Goal: Use online tool/utility: Utilize a website feature to perform a specific function

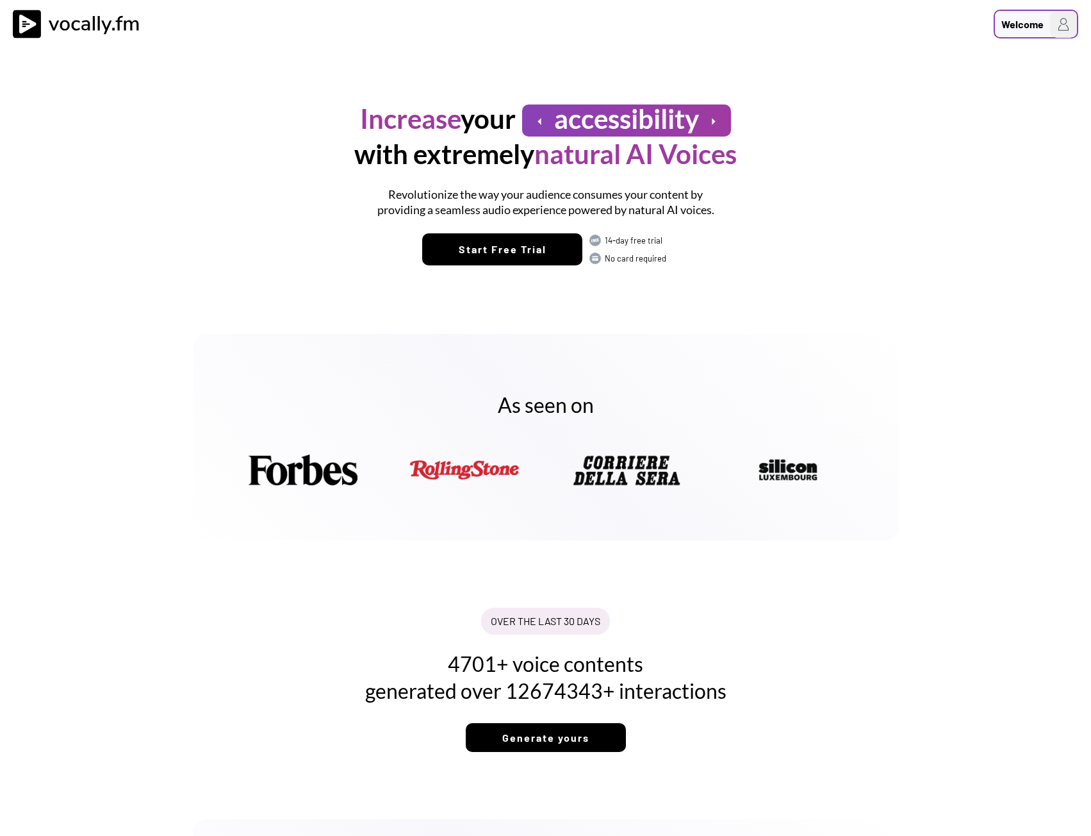
click at [1023, 22] on div "Welcome" at bounding box center [1023, 24] width 42 height 15
click at [936, 66] on h3 "Login/Signup" at bounding box center [982, 67] width 179 height 15
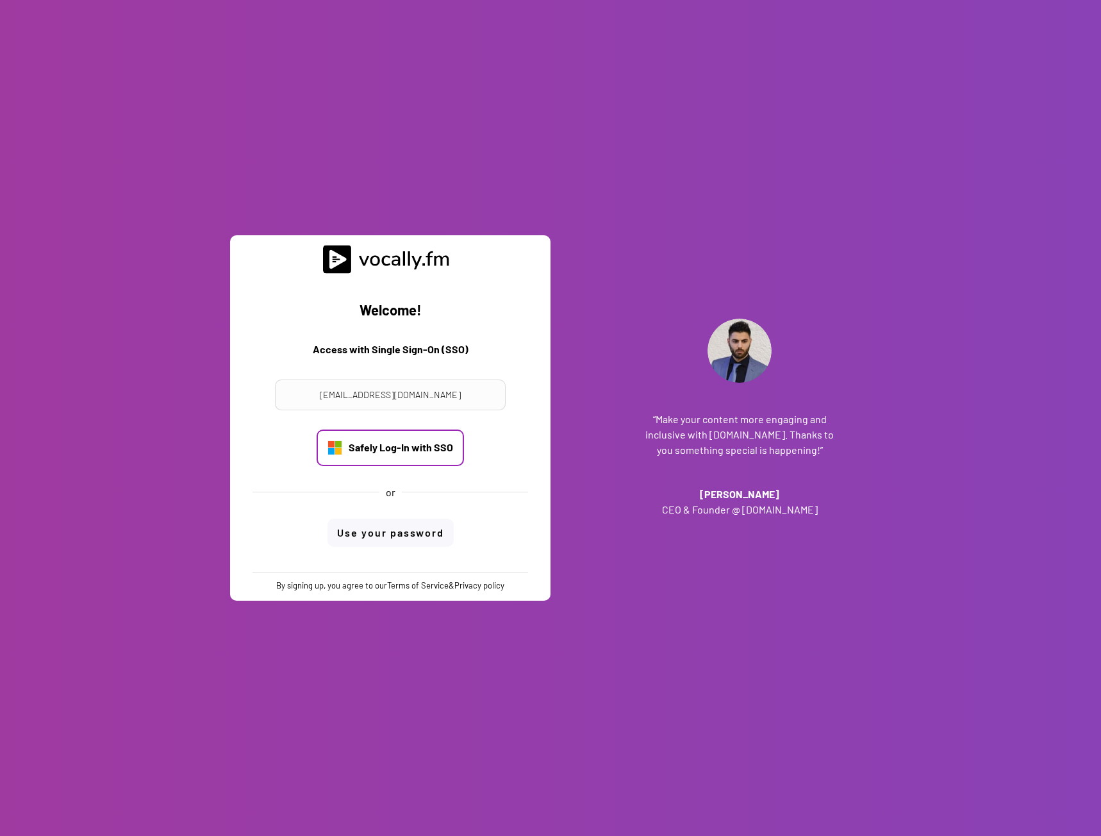
click at [402, 446] on div "Safely Log-In with SSO" at bounding box center [401, 447] width 104 height 14
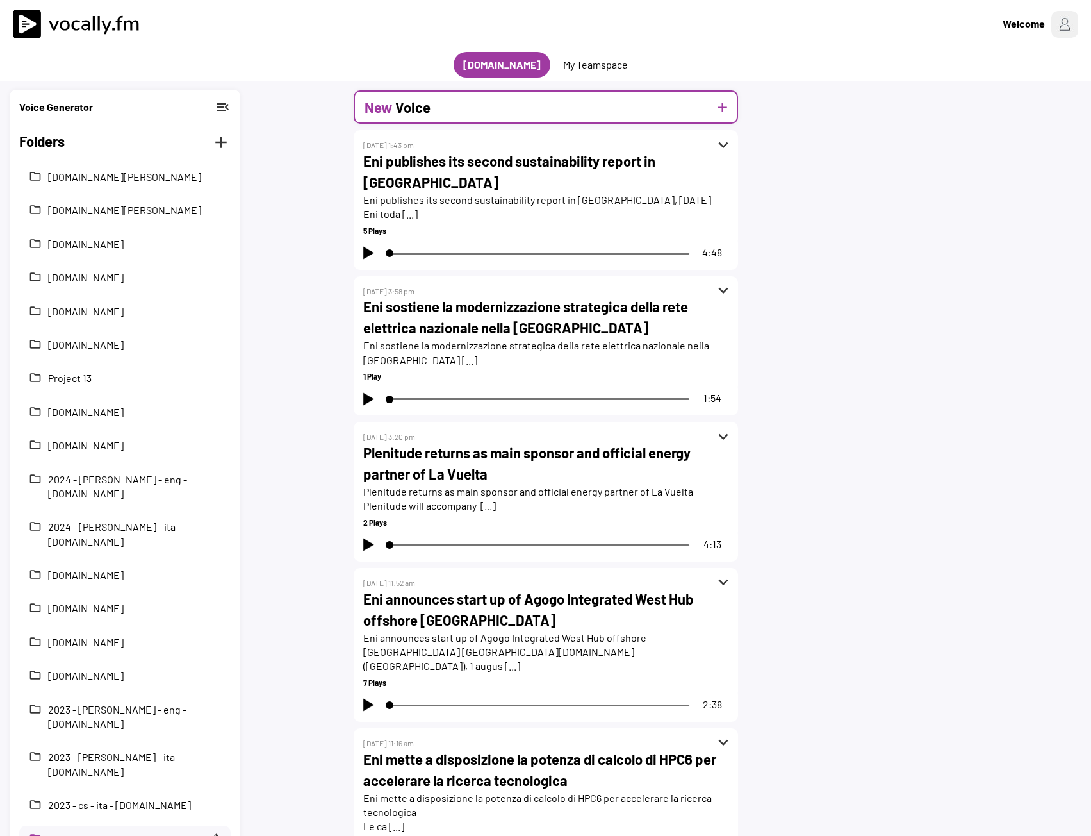
click at [468, 111] on div "New Voice add" at bounding box center [546, 106] width 384 height 33
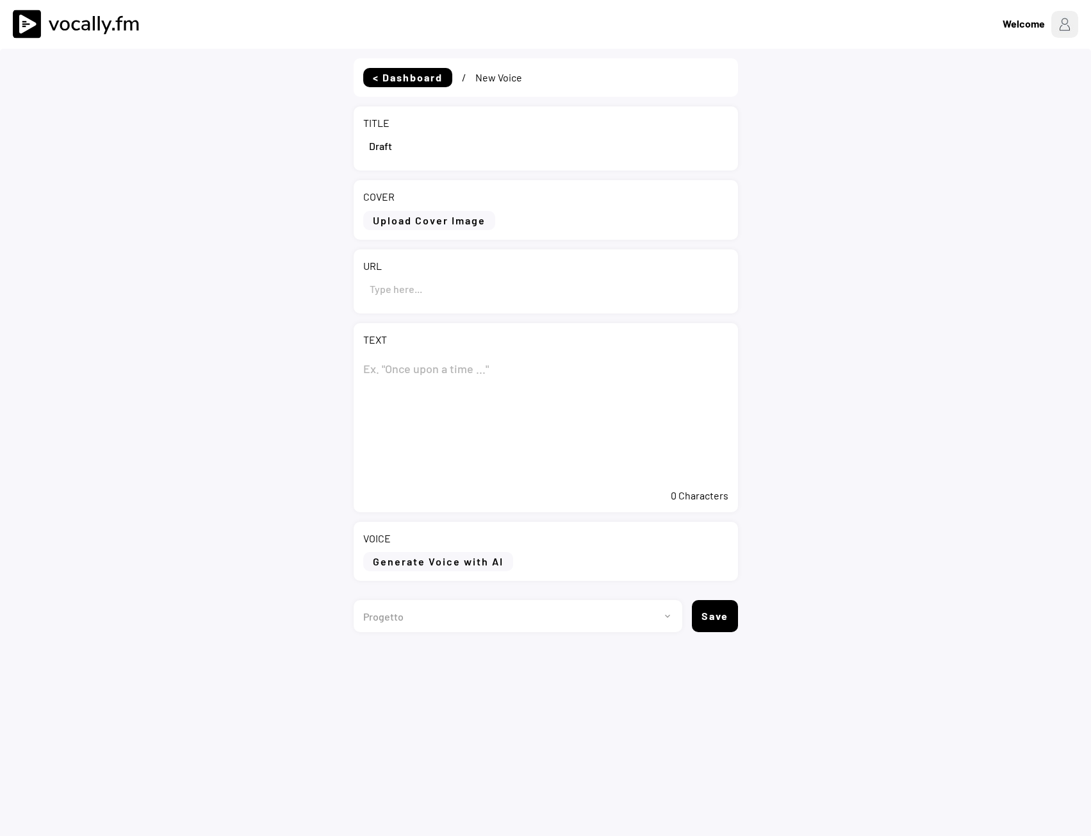
drag, startPoint x: 417, startPoint y: 152, endPoint x: 342, endPoint y: 151, distance: 75.6
click at [342, 151] on div "< Dashboard / New Voice TITLE COVER Upload Cover Image Clear Cover URL TEXT 0 C…" at bounding box center [545, 467] width 1091 height 836
paste input "Eni: informativa sull’acquisto di azioni proprie del 15 settembre 2025"
type input "Eni: informativa sull’acquisto di azioni proprie del 15 settembre 2025"
click at [417, 392] on textarea at bounding box center [545, 418] width 365 height 128
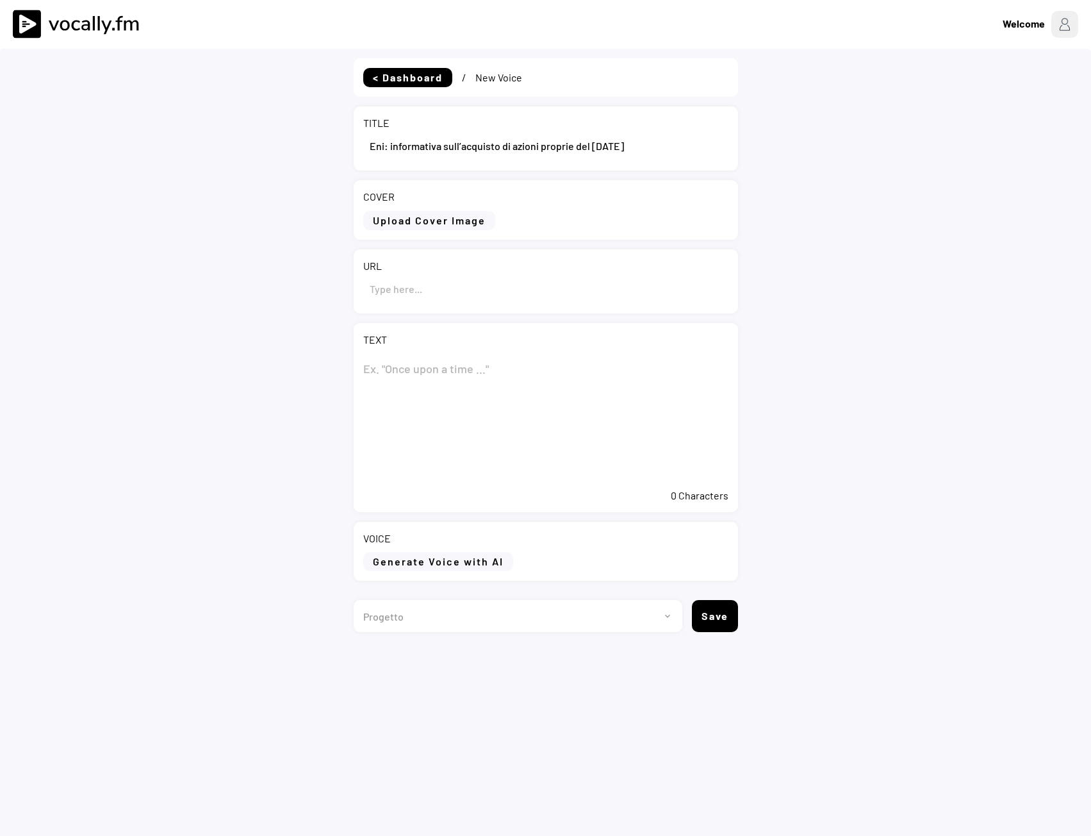
paste textarea "Eni: informativa sull’acquisto di azioni proprie del 15 settembre 2025"
type textarea "Eni: informativa sull’acquisto di azioni proprie del 15 settembre 2025"
click at [422, 291] on input "input" at bounding box center [545, 288] width 365 height 31
paste input "https://www.eni.com/it-IT/media/comunicati-stampa/2025/09/cs-eni-acquisti-BB-15…"
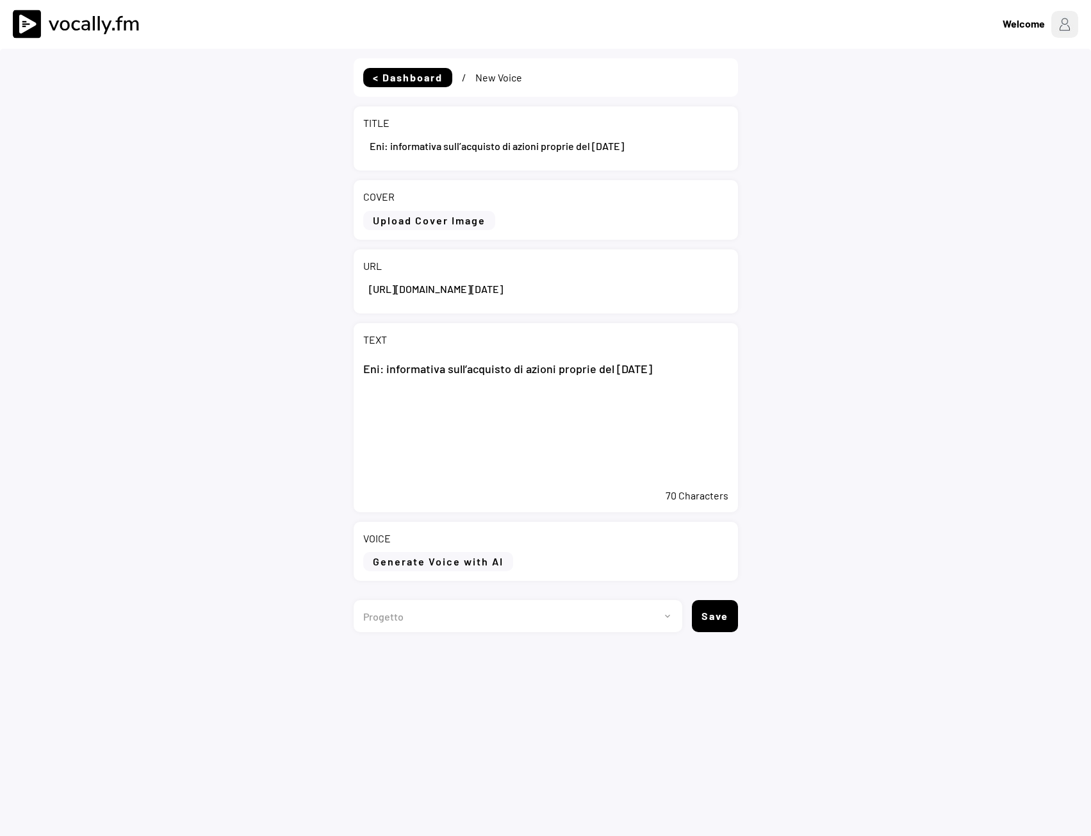
type input "https://www.eni.com/it-IT/media/comunicati-stampa/2025/09/cs-eni-acquisti-BB-15…"
click at [713, 373] on textarea "Eni: informativa sull’acquisto di azioni proprie del 15 settembre 2025" at bounding box center [545, 418] width 365 height 128
click at [433, 423] on textarea "Eni: informativa sull’acquisto di azioni proprie del 15 settembre 2025" at bounding box center [545, 418] width 365 height 128
paste textarea "San Donato Milanese (MI), 24 settembre 2025 – Il 15 settembre 2025 Eni ha acqui…"
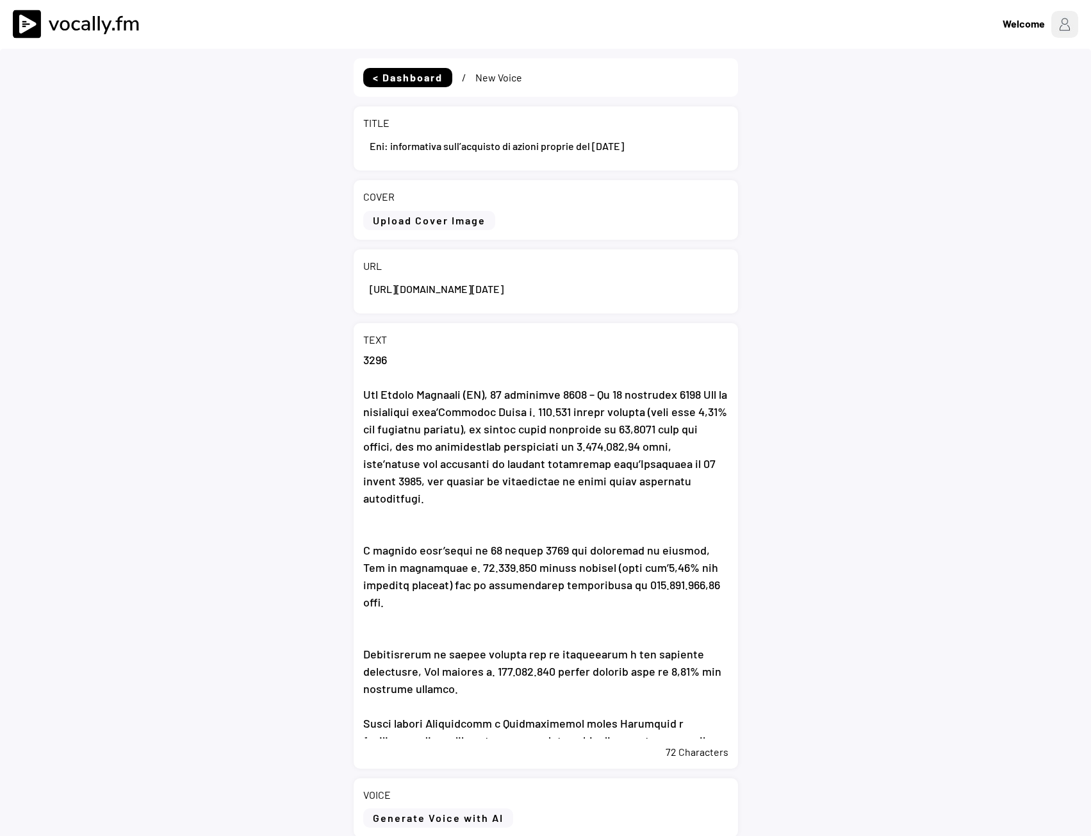
scroll to position [111, 0]
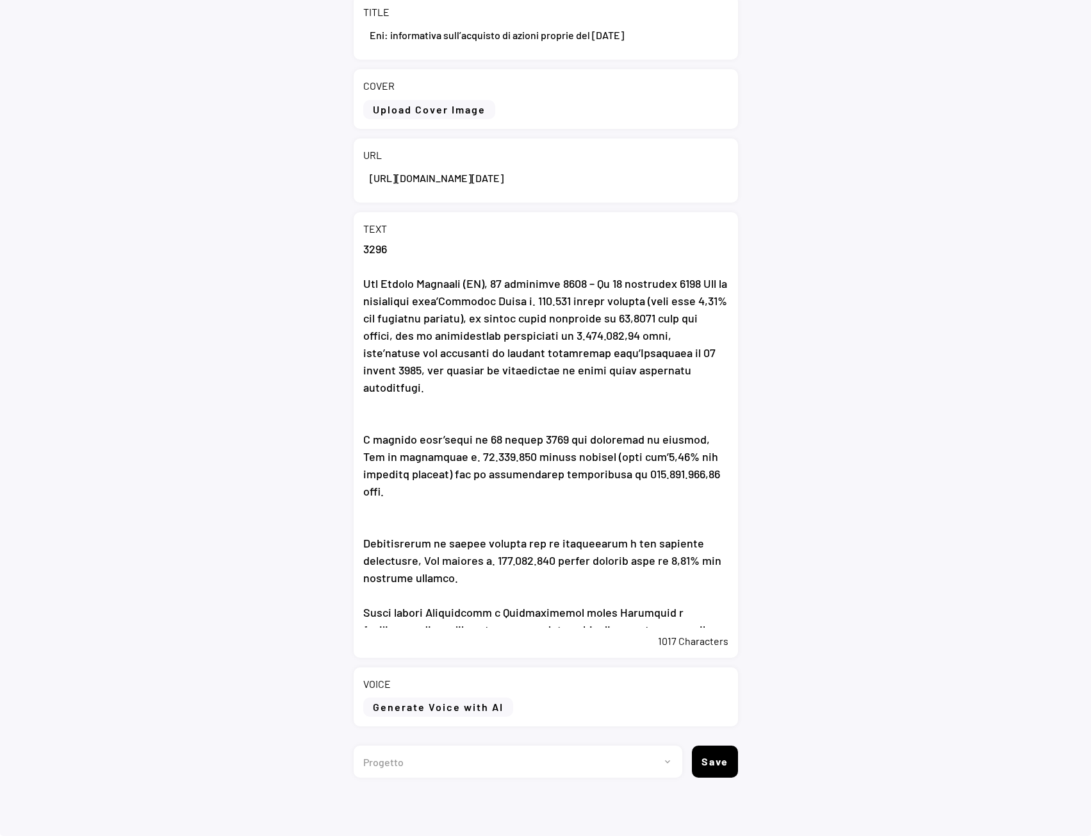
type textarea "Eni: informativa sull’acquisto di azioni proprie del 15 settembre 2025 San Dona…"
click at [395, 717] on div "VOICE Generate Voice with AI" at bounding box center [546, 696] width 384 height 59
click at [397, 711] on button "Generate Voice with AI" at bounding box center [438, 706] width 150 height 19
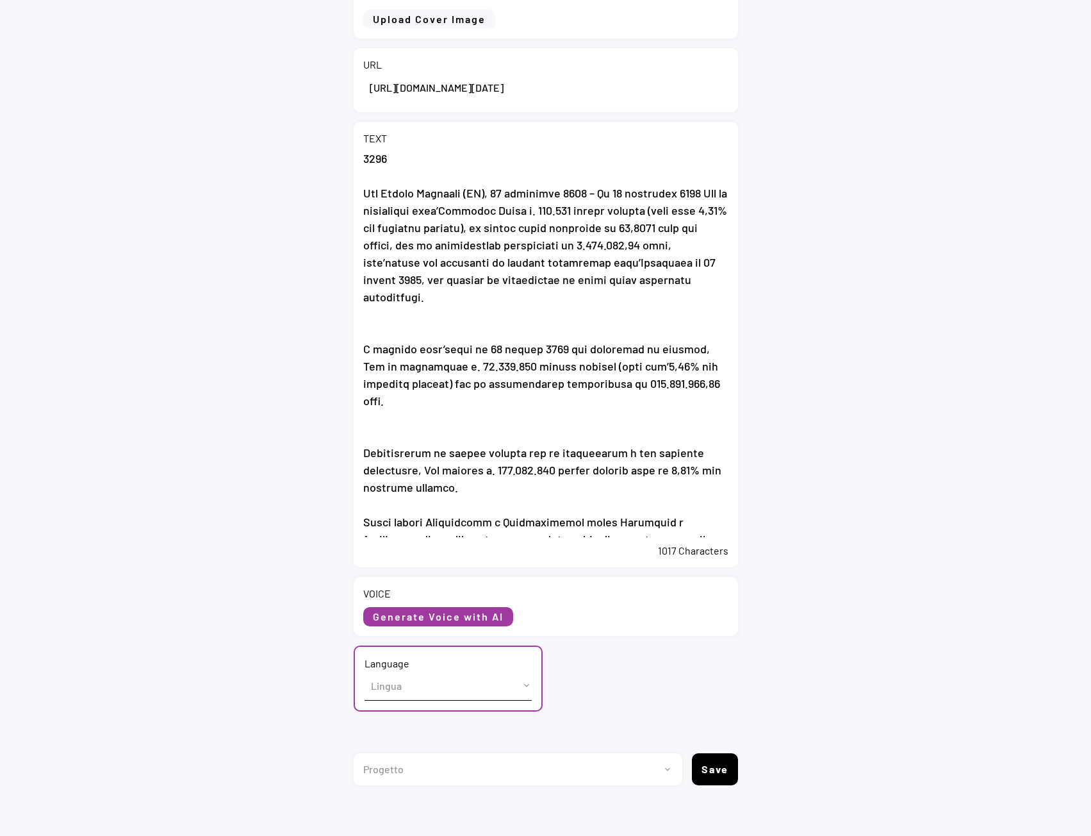
scroll to position [209, 0]
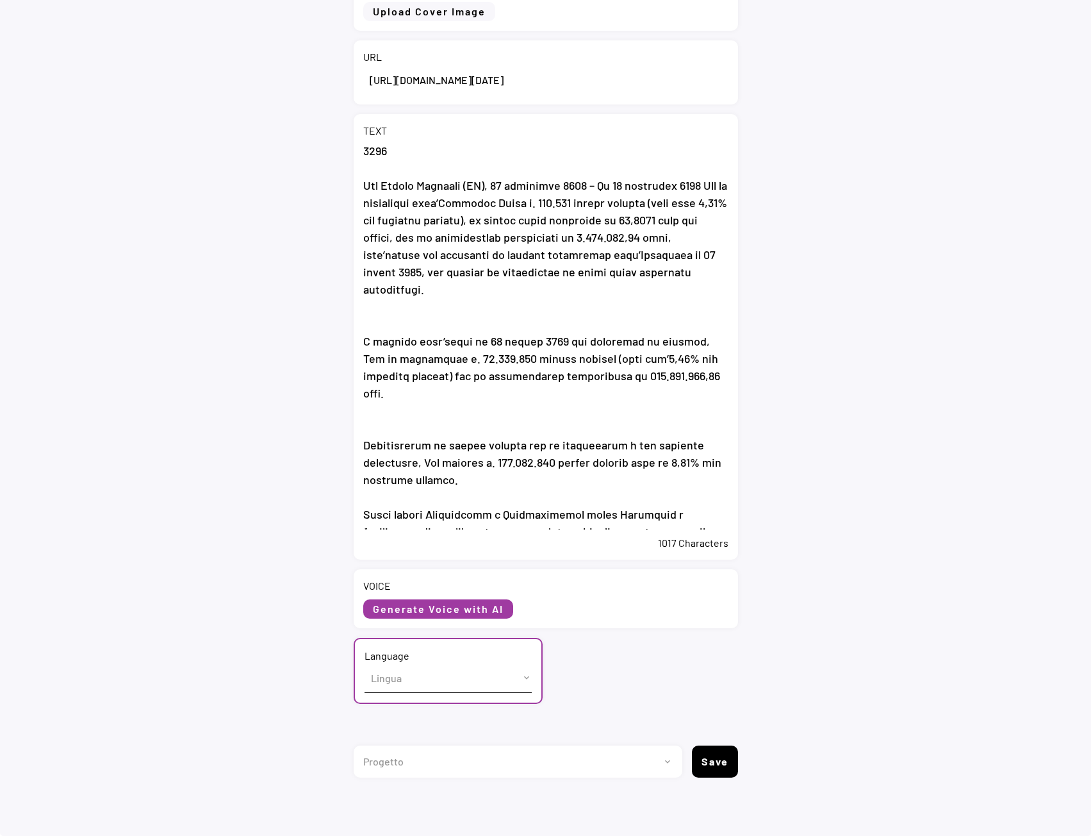
click at [392, 669] on select "Lingua English ([GEOGRAPHIC_DATA]) French ([GEOGRAPHIC_DATA]) Italian ([GEOGRAP…" at bounding box center [448, 677] width 167 height 29
select select ""Italian (Italy)""
click at [365, 663] on select "Lingua English ([GEOGRAPHIC_DATA]) French ([GEOGRAPHIC_DATA]) Italian ([GEOGRAP…" at bounding box center [448, 677] width 167 height 29
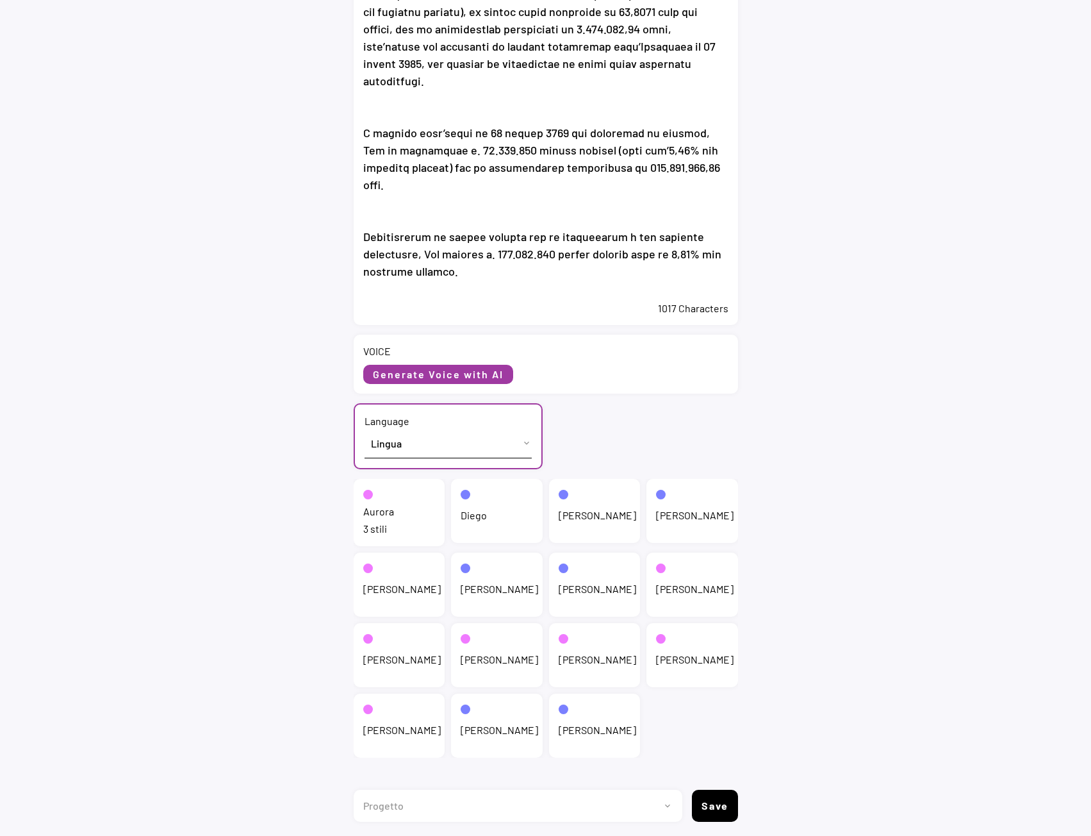
scroll to position [488, 0]
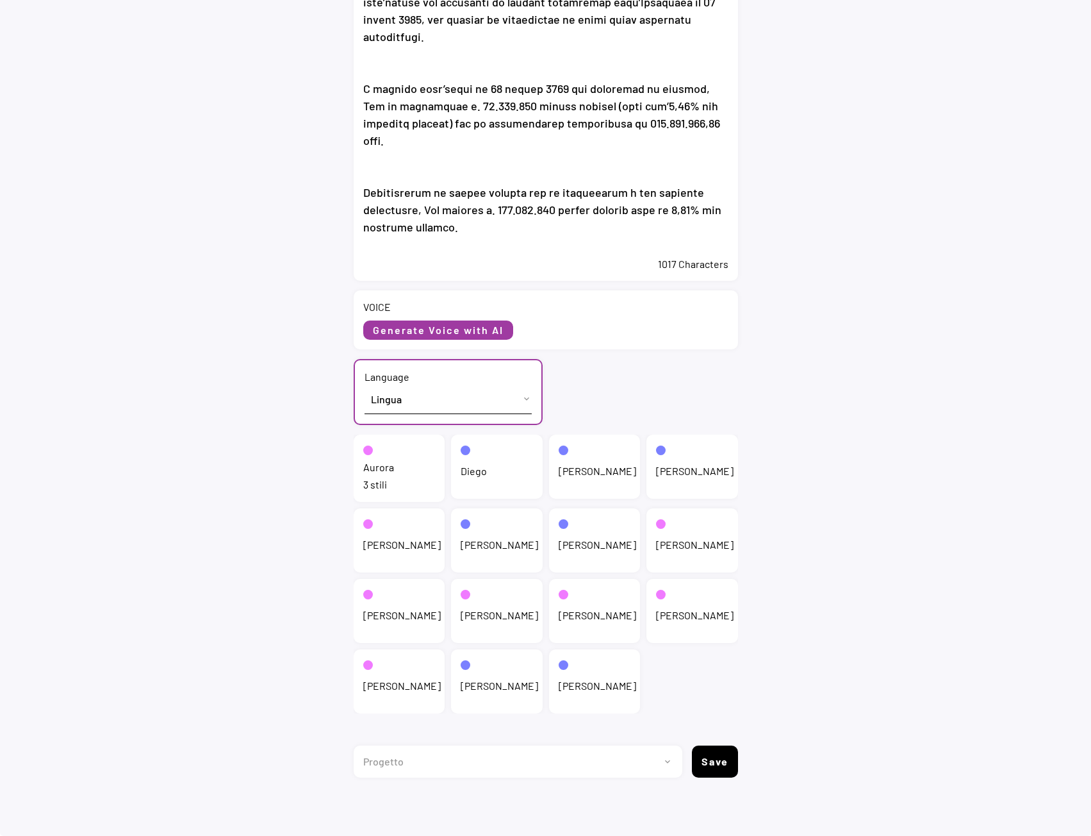
click at [384, 483] on div "3 stili" at bounding box center [399, 484] width 72 height 14
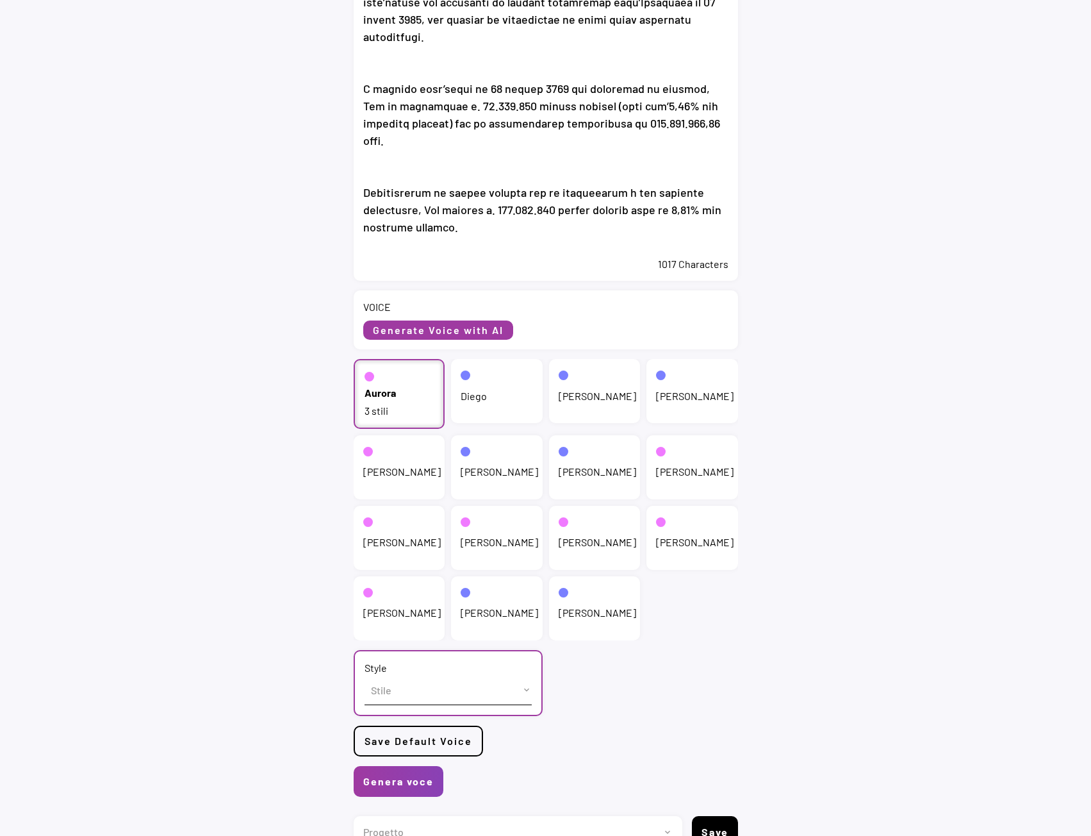
scroll to position [347, 0]
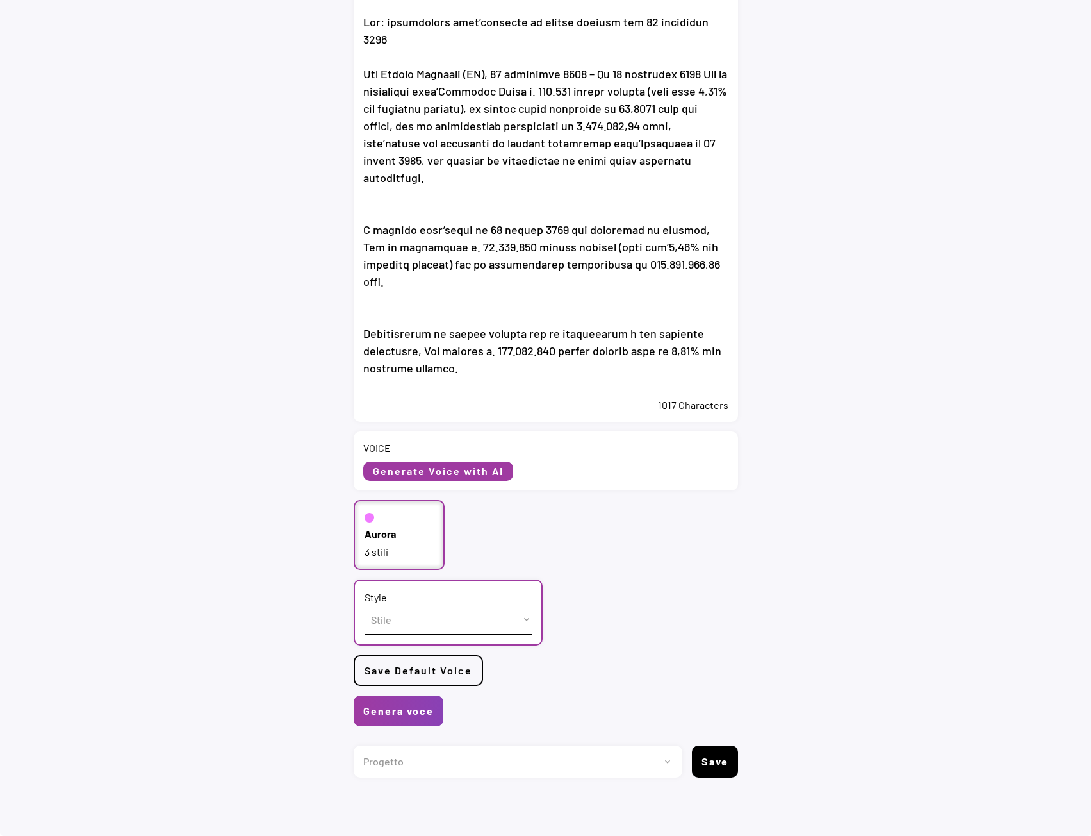
click at [384, 626] on select "Stile cheerful chat Default" at bounding box center [448, 619] width 167 height 29
select select ""chat""
click at [365, 605] on select "Stile cheerful chat Default" at bounding box center [448, 619] width 167 height 29
click at [423, 708] on button "Genera voce" at bounding box center [399, 710] width 90 height 31
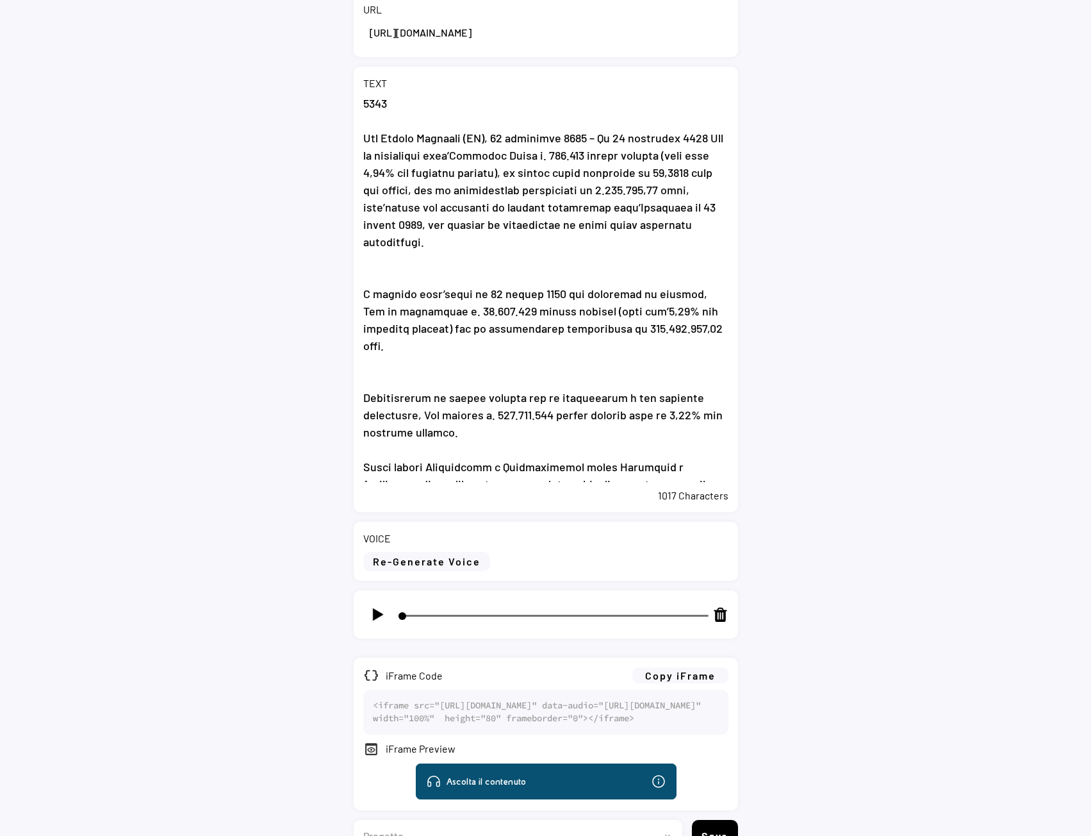
scroll to position [381, 0]
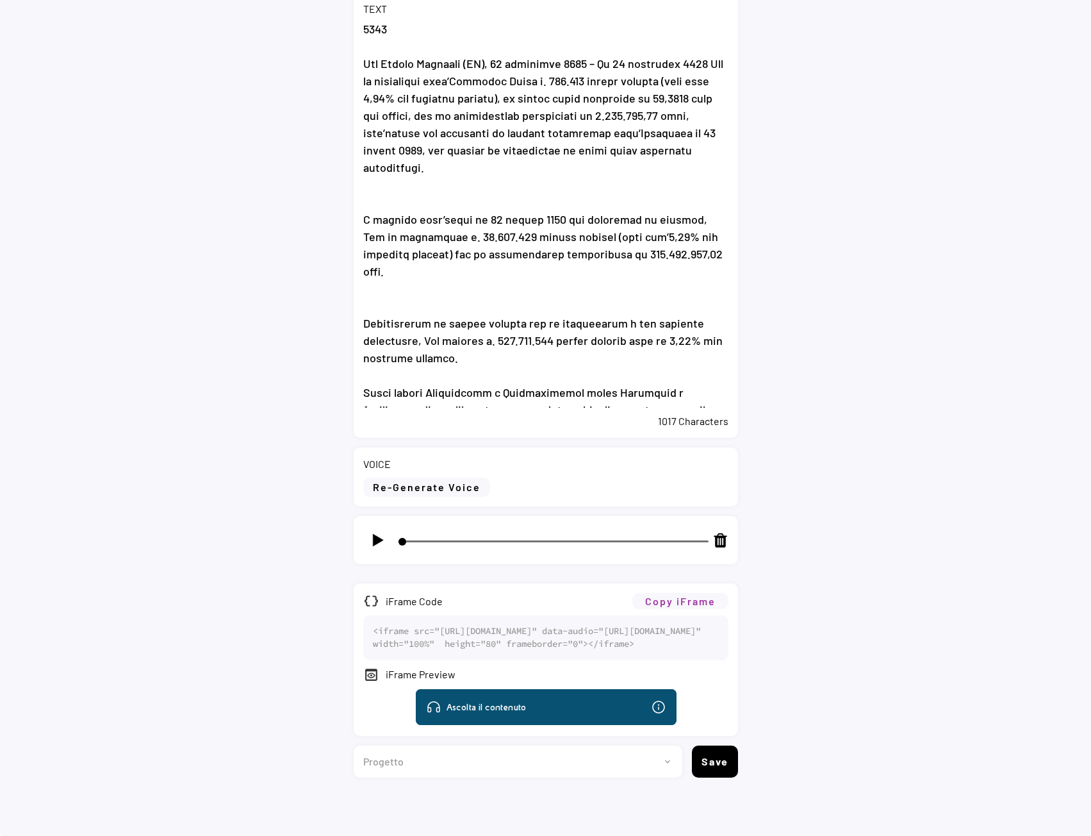
click at [680, 593] on button "Copy iFrame" at bounding box center [680, 601] width 96 height 16
click at [495, 767] on select "Progetto 2023 - cs - eng - eni.com 2023 - cs - ita - eni.com 2023 - storie - it…" at bounding box center [513, 761] width 319 height 32
select select ""1348695171700984260__LOOKUP__1735904233799x559431839768379400""
click at [354, 745] on select "Progetto 2023 - cs - eng - eni.com 2023 - cs - ita - eni.com 2023 - storie - it…" at bounding box center [513, 761] width 319 height 32
click at [713, 763] on button "Save" at bounding box center [715, 761] width 46 height 32
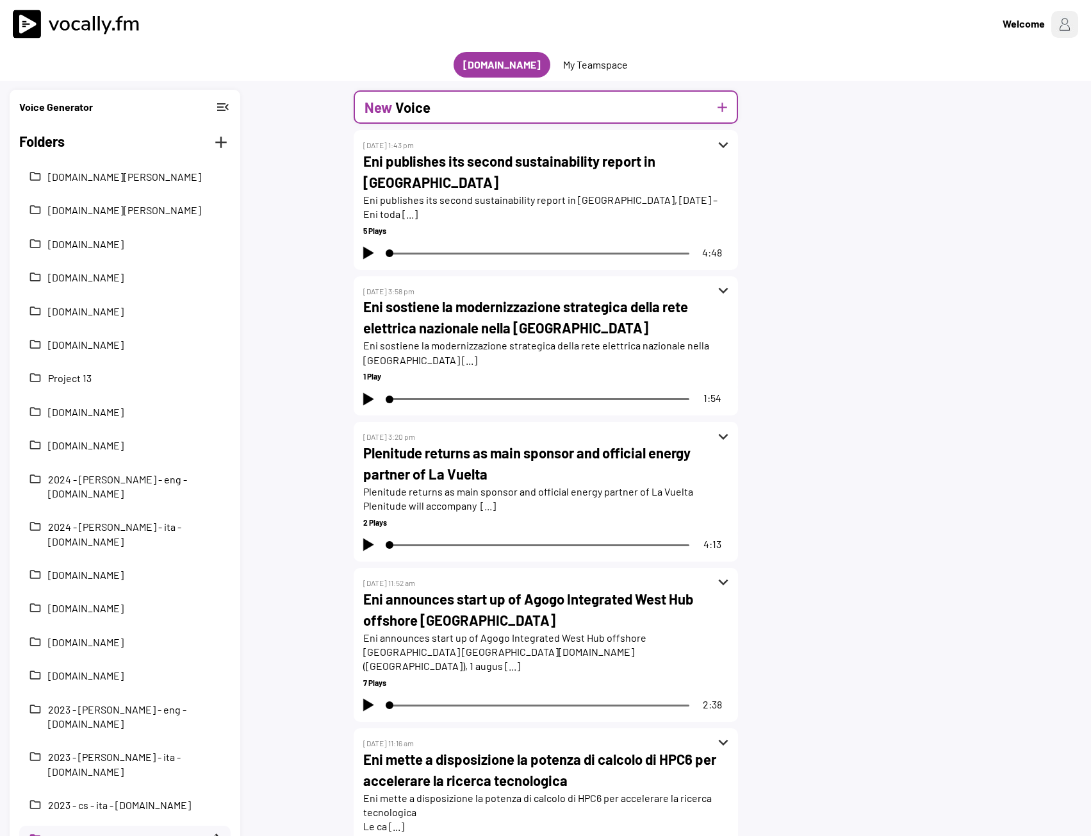
click at [375, 112] on h2 "New" at bounding box center [379, 107] width 28 height 21
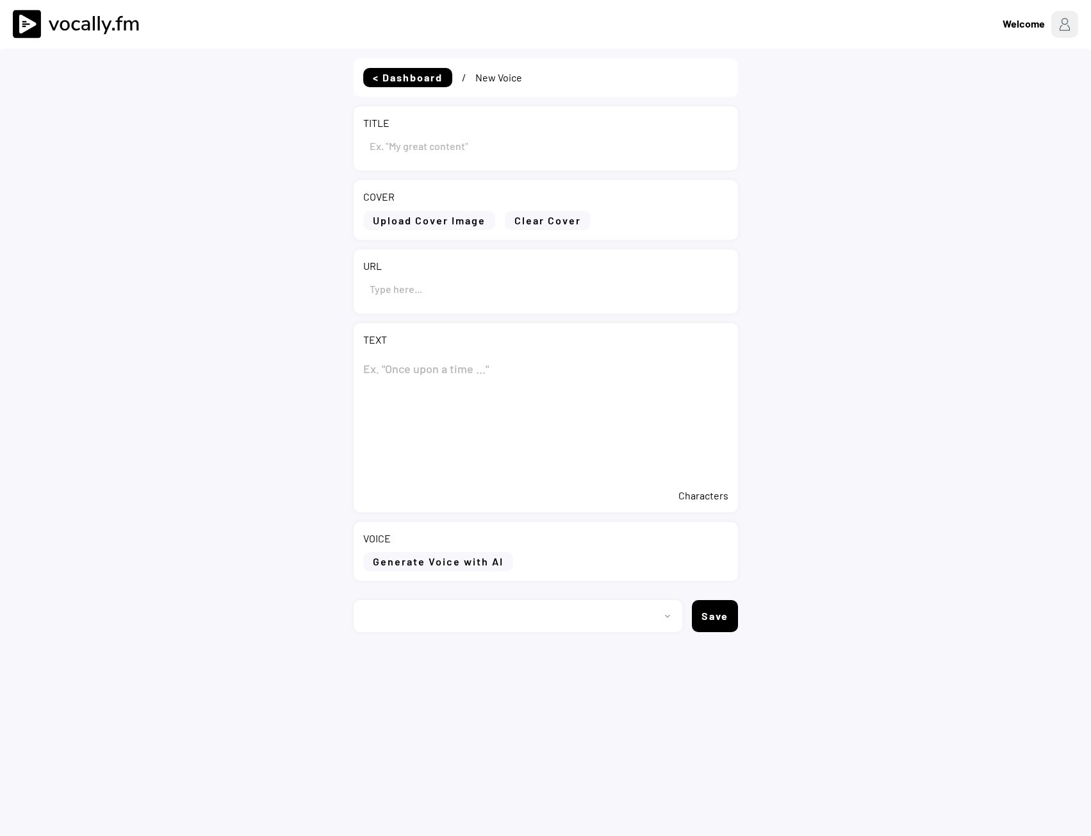
select select ""PLACEHOLDER_1427118222253""
type input "Draft"
click at [461, 139] on input "input" at bounding box center [545, 145] width 365 height 31
click at [460, 140] on input "input" at bounding box center [545, 145] width 365 height 31
select select ""1348695171700984260__LOOKUP__1735904233799x559431839768379400""
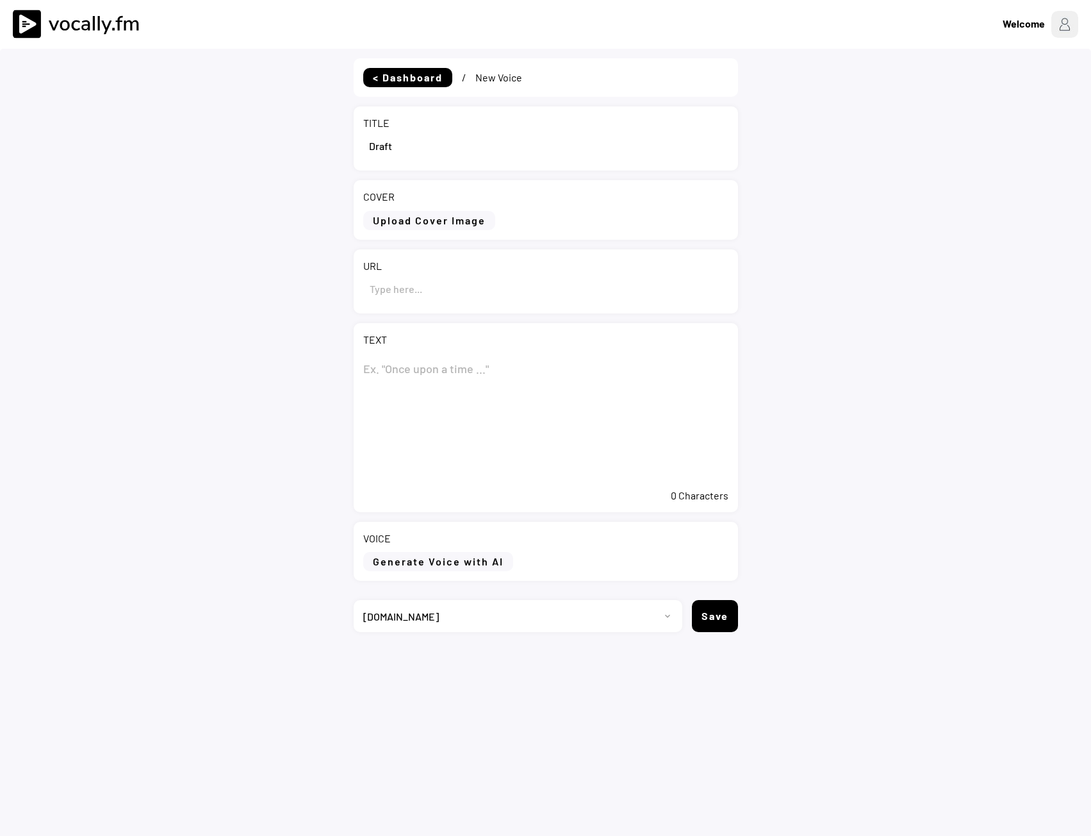
click at [460, 140] on input "input" at bounding box center [545, 145] width 365 height 31
paste input "Eni: report on the purchase of treasury shares on [DATE]"
type input "Eni: report on the purchase of treasury shares on 15 September 2025"
click at [430, 354] on textarea at bounding box center [545, 418] width 365 height 128
paste textarea "Eni: report on the purchase of treasury shares on 15 September 2025"
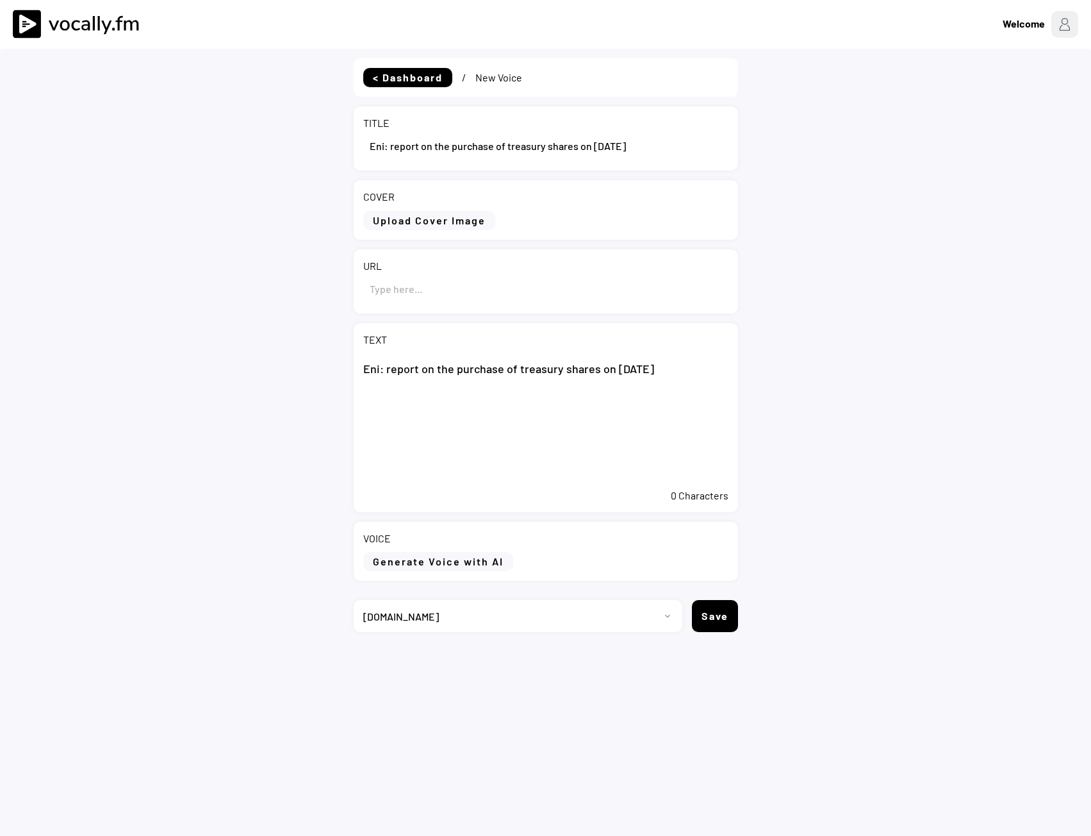
type textarea "Eni: report on the purchase of treasury shares on 15 September 2025"
click at [468, 306] on div "URL" at bounding box center [546, 281] width 384 height 64
click at [441, 287] on input "input" at bounding box center [545, 288] width 365 height 31
paste input "https://www.eni.com/en-IT/media/press-release/2025/09/pr-eni-purchase-BB-15-sep…"
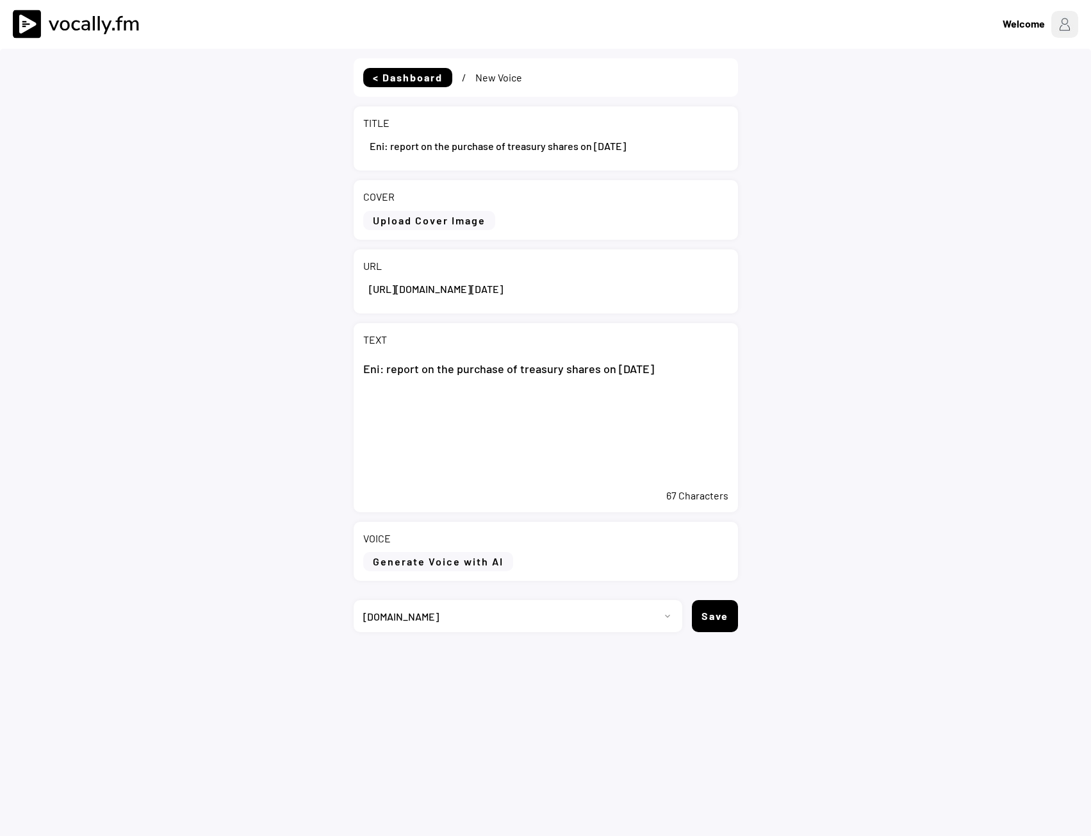
type input "https://www.eni.com/en-IT/media/press-release/2025/09/pr-eni-purchase-BB-15-sep…"
click at [492, 433] on textarea "Eni: report on the purchase of treasury shares on 15 September 2025" at bounding box center [545, 418] width 365 height 128
click at [706, 369] on textarea "Eni: report on the purchase of treasury shares on 15 September 2025" at bounding box center [545, 418] width 365 height 128
paste textarea "San Donato Milanese (Milan), 24 September 2025 – On 15 September 2025, Eni acqu…"
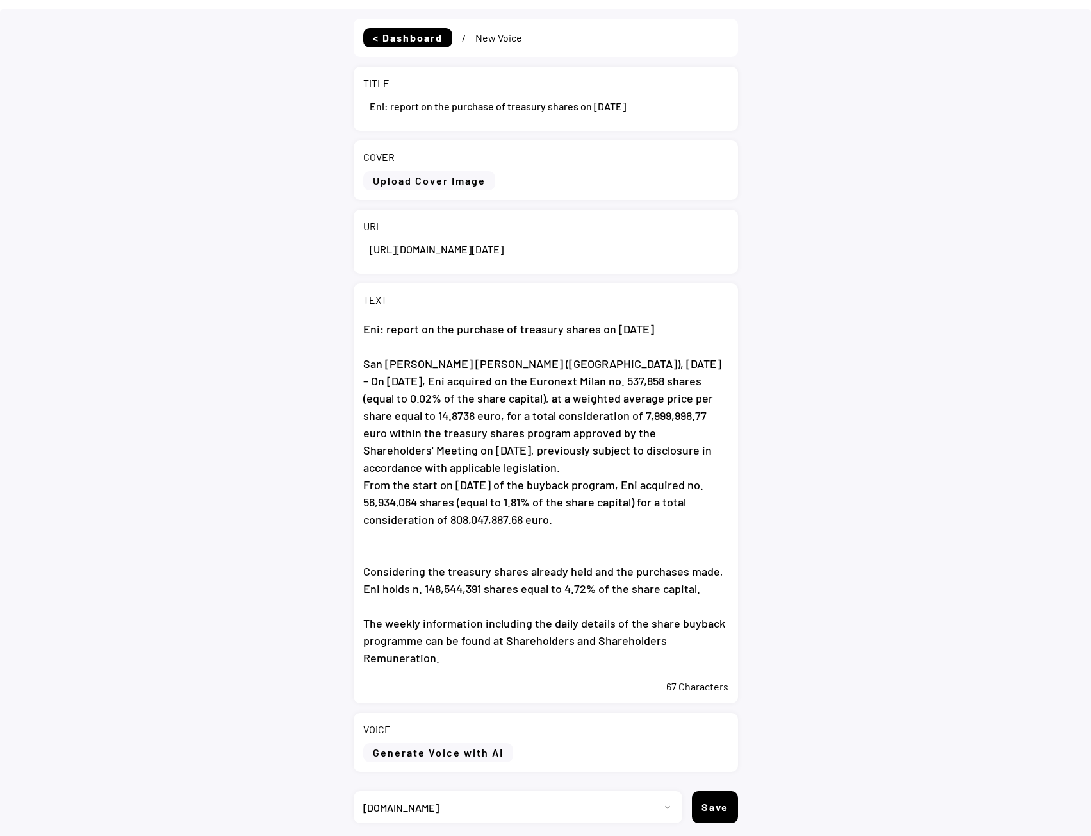
scroll to position [85, 0]
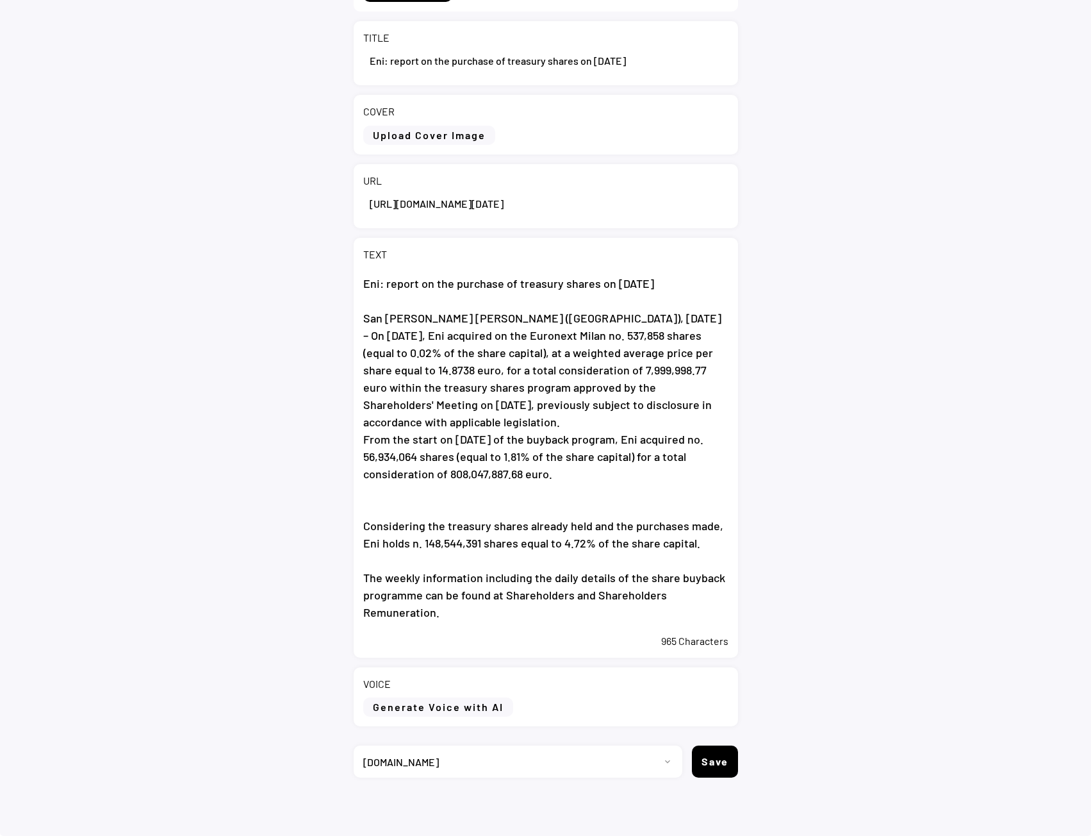
type textarea "Eni: report on the purchase of treasury shares on 15 September 2025 San Donato …"
click at [447, 704] on button "Generate Voice with AI" at bounding box center [438, 706] width 150 height 19
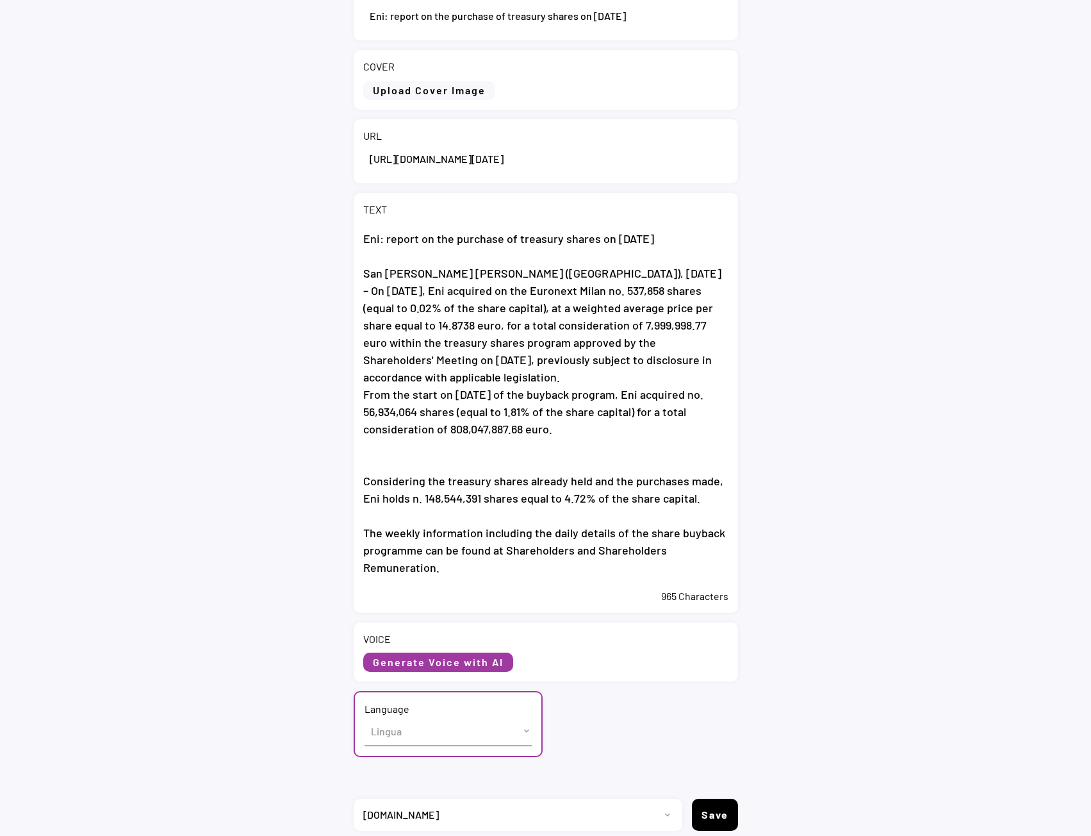
scroll to position [183, 0]
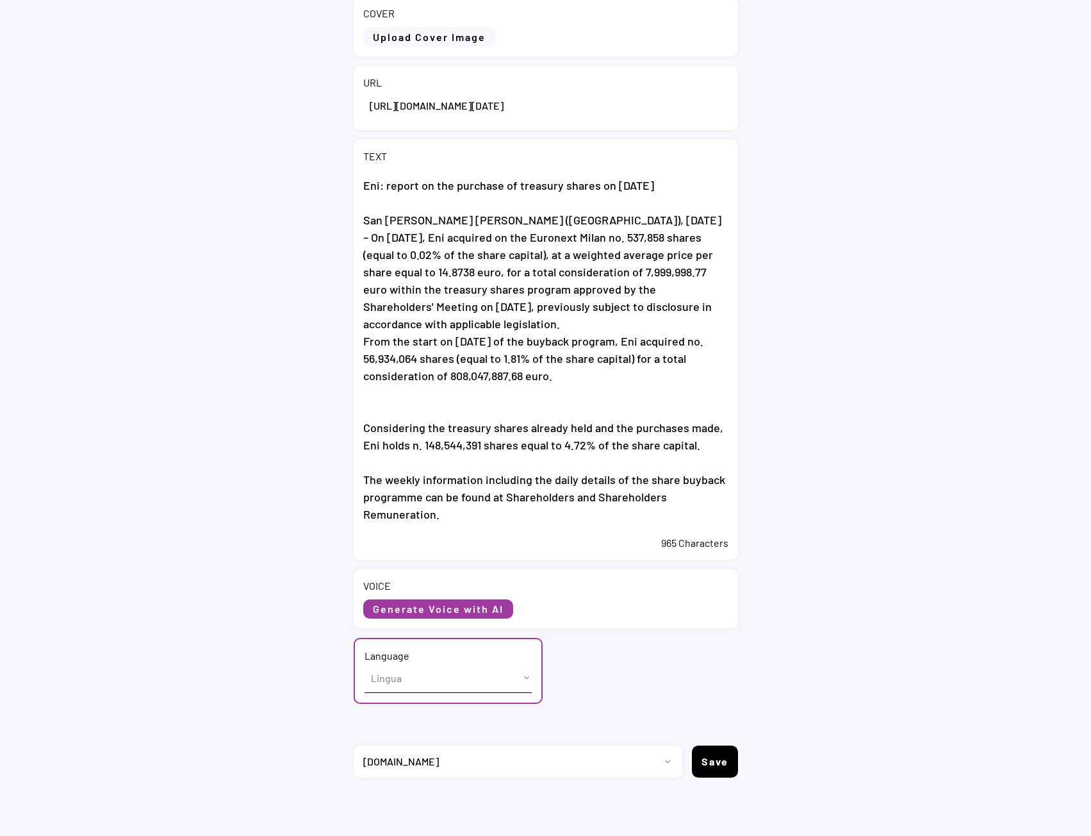
click at [408, 681] on select "Lingua English (US) French (France) Italian (Italy)" at bounding box center [448, 677] width 167 height 29
select select ""English (US)""
click at [365, 663] on select "Lingua English (US) French (France) Italian (Italy)" at bounding box center [448, 677] width 167 height 29
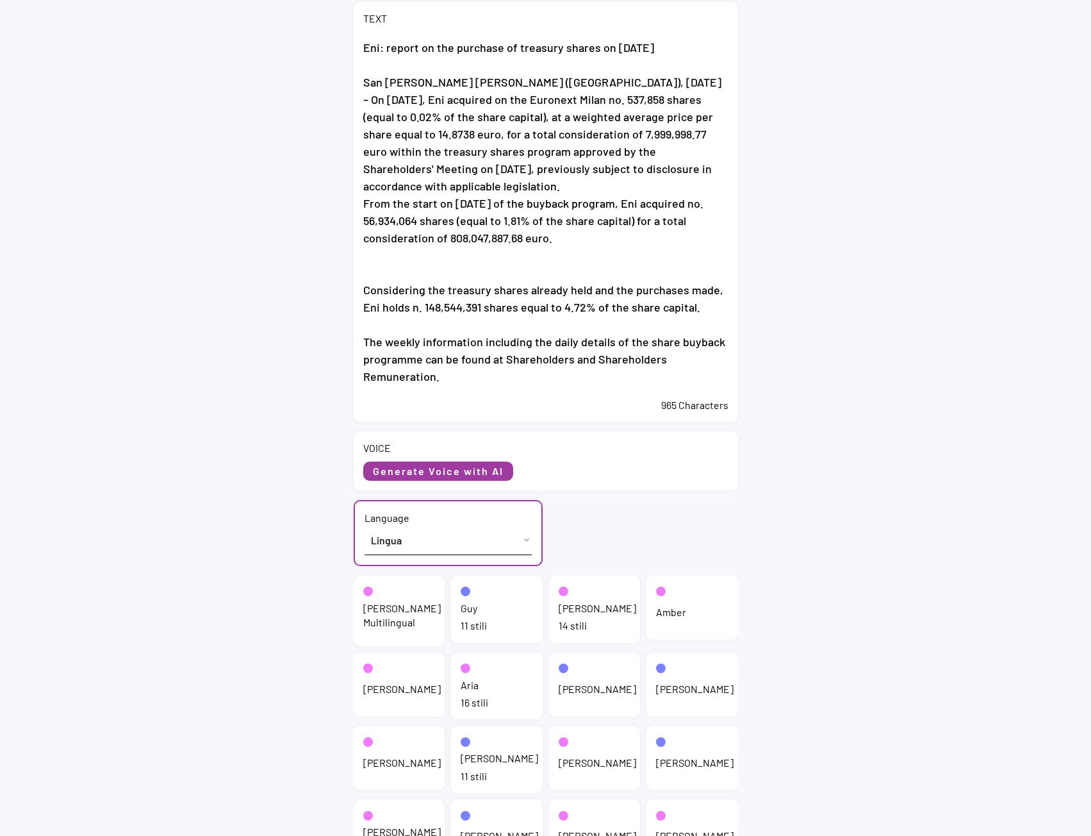
scroll to position [311, 0]
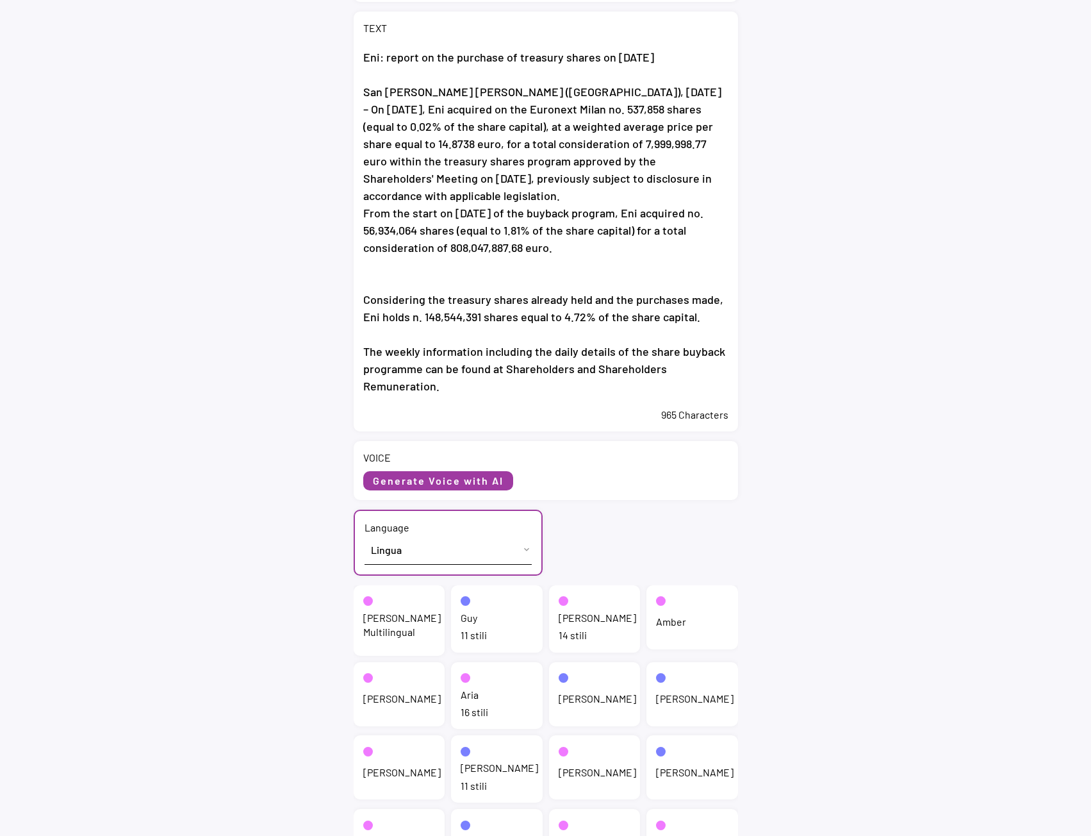
click at [399, 630] on div "Jenny Multilingual" at bounding box center [402, 625] width 78 height 29
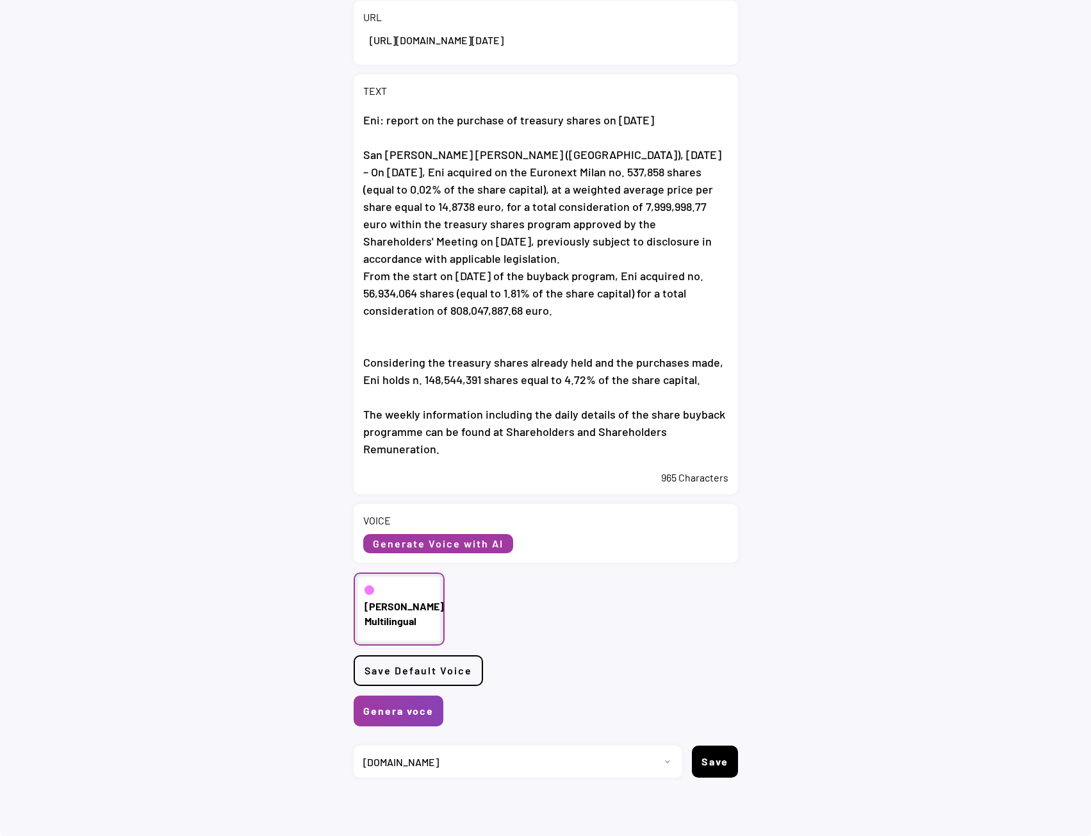
scroll to position [249, 0]
click at [404, 712] on button "Genera voce" at bounding box center [399, 710] width 90 height 31
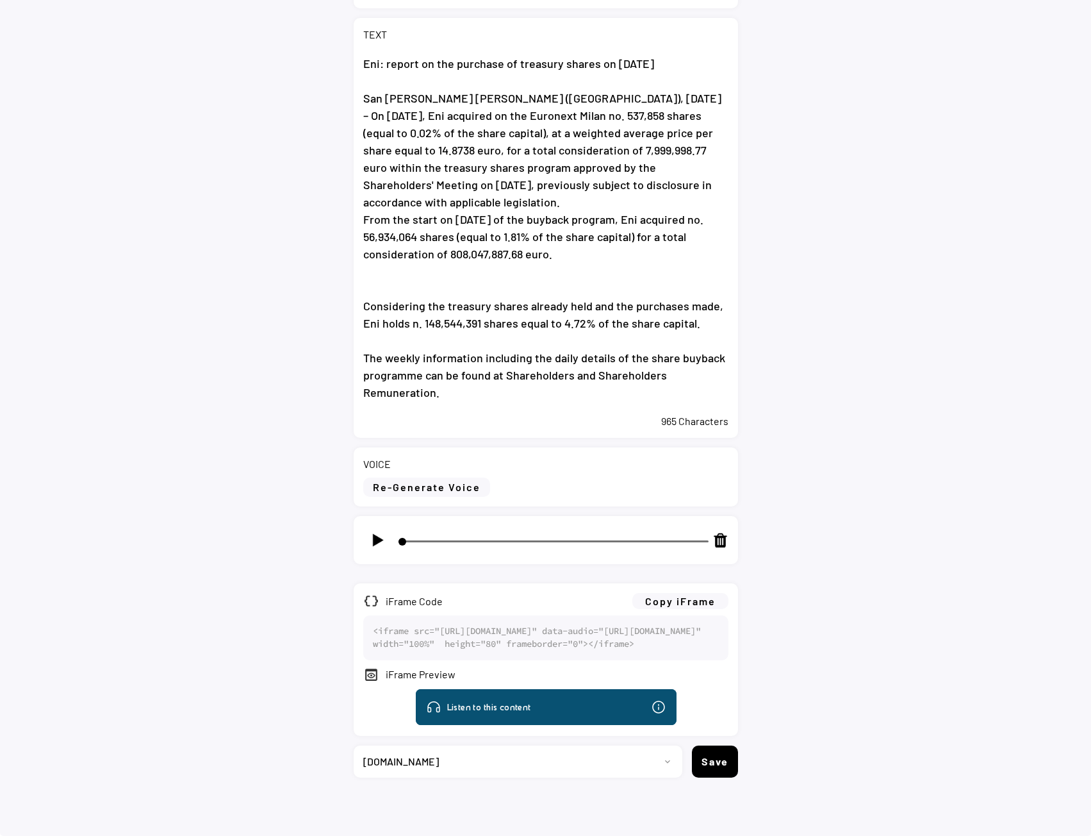
scroll to position [355, 0]
click at [673, 593] on button "Copy iFrame" at bounding box center [680, 601] width 96 height 16
click at [397, 763] on select "Progetto 2023 - cs - eng - eni.com 2023 - cs - ita - eni.com 2023 - storie - it…" at bounding box center [513, 761] width 319 height 32
select select ""1348695171700984260__LOOKUP__1735904392009x606523124540768300""
click at [354, 745] on select "Progetto 2023 - cs - eng - eni.com 2023 - cs - ita - eni.com 2023 - storie - it…" at bounding box center [513, 761] width 319 height 32
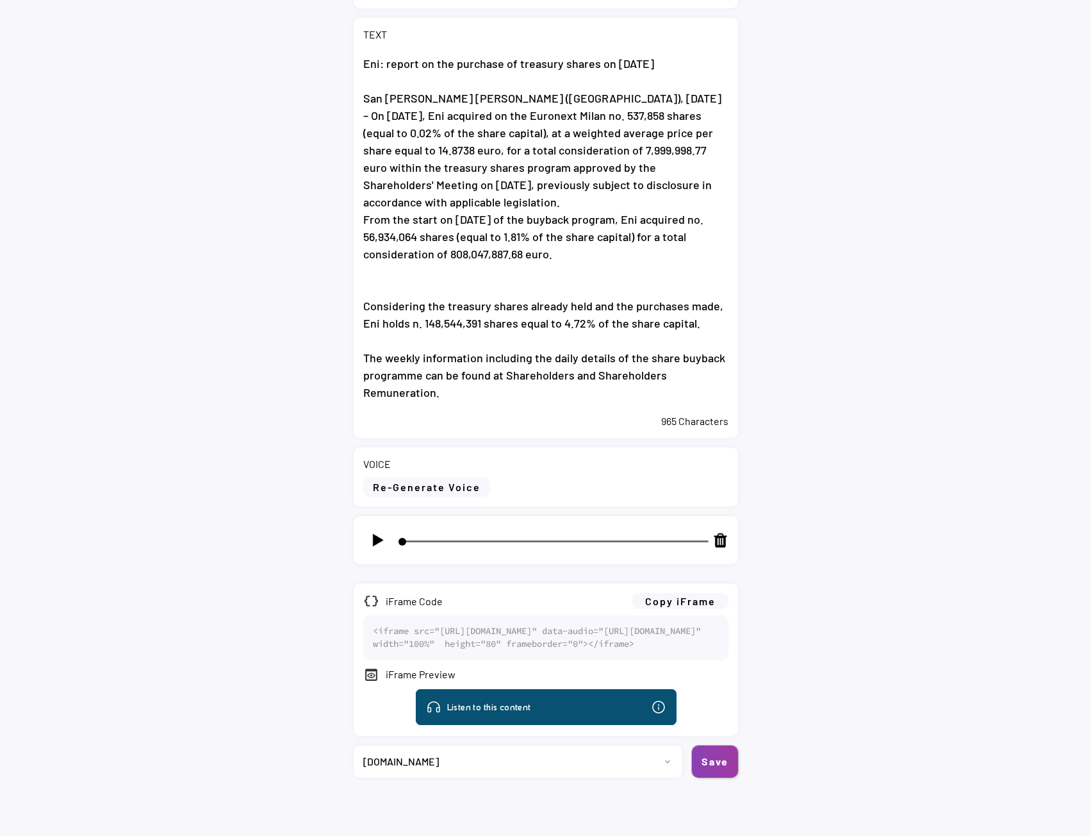
click at [723, 762] on button "Save" at bounding box center [715, 761] width 46 height 32
